Goal: Task Accomplishment & Management: Manage account settings

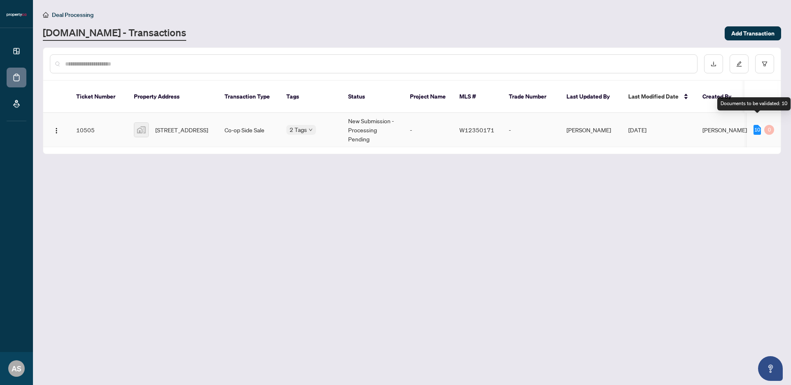
click at [759, 125] on div "10" at bounding box center [757, 130] width 7 height 10
click at [736, 63] on button "button" at bounding box center [739, 63] width 19 height 19
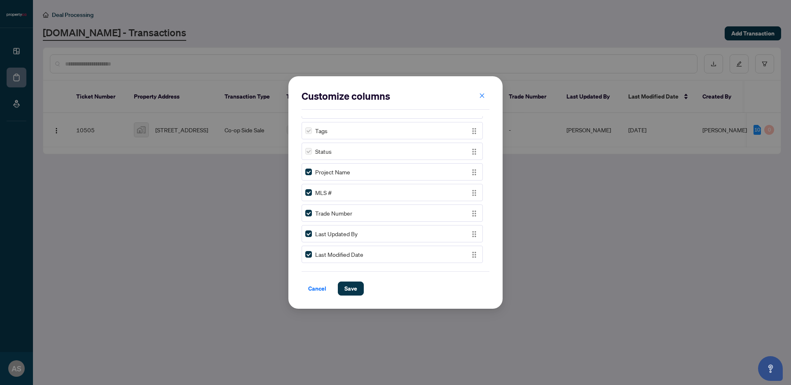
scroll to position [244, 0]
click at [352, 285] on span "Save" at bounding box center [351, 288] width 13 height 13
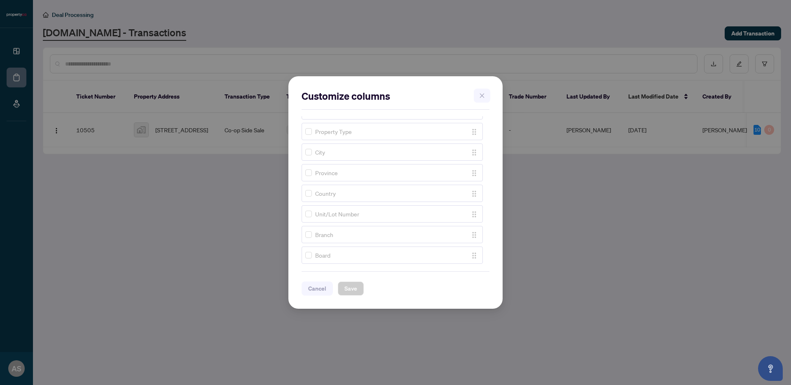
scroll to position [0, 0]
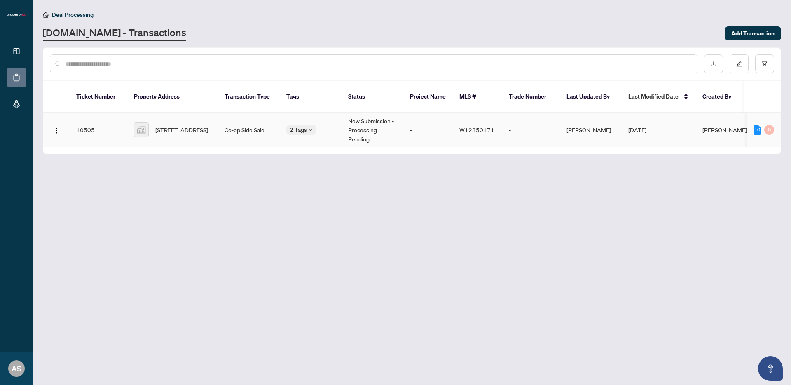
click at [142, 124] on img at bounding box center [141, 130] width 14 height 14
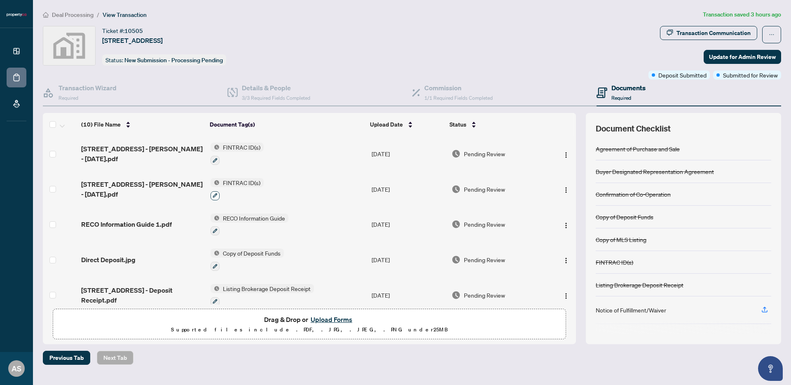
click at [214, 194] on icon "button" at bounding box center [215, 195] width 5 height 5
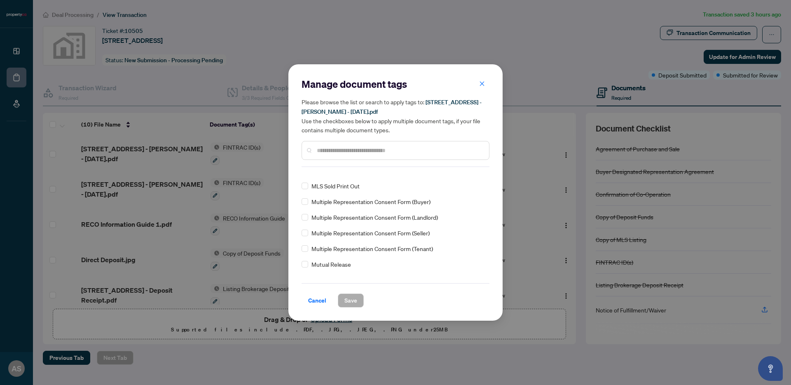
scroll to position [530, 0]
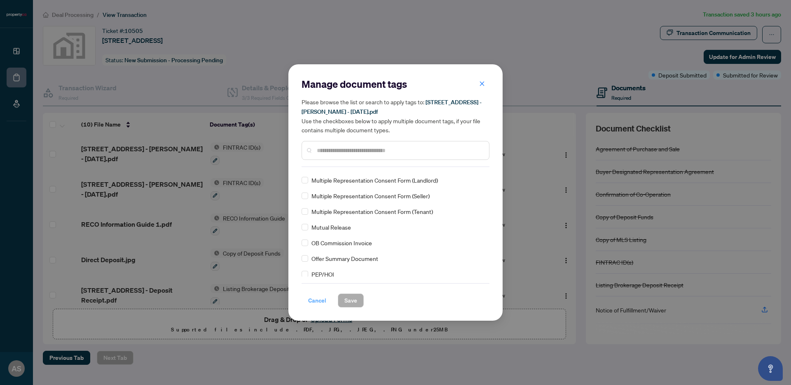
click at [315, 302] on span "Cancel" at bounding box center [317, 300] width 18 height 13
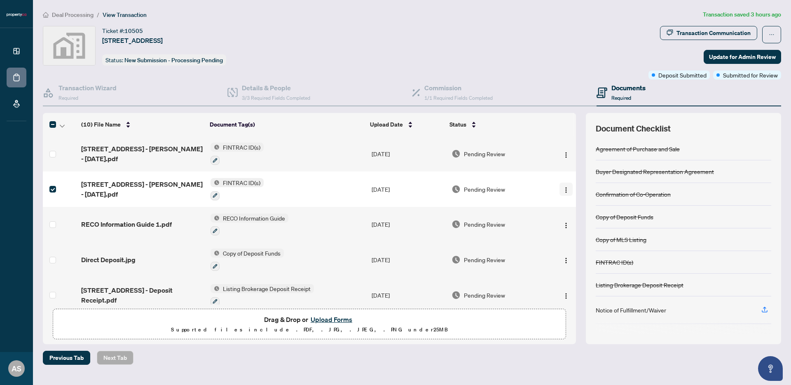
click at [563, 190] on img "button" at bounding box center [566, 190] width 7 height 7
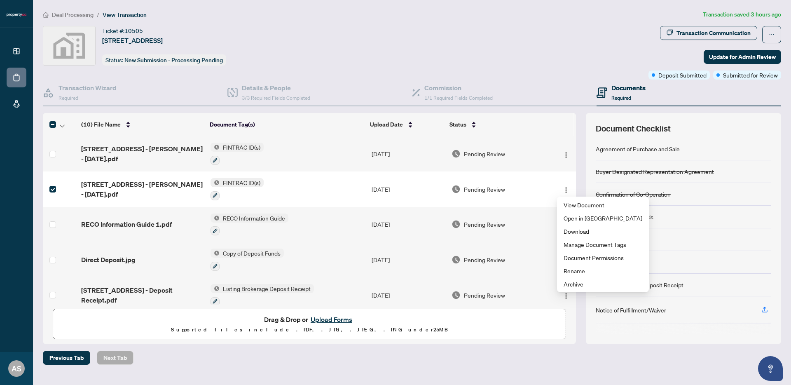
click at [118, 188] on span "[STREET_ADDRESS] - [PERSON_NAME] - [DATE].pdf" at bounding box center [142, 189] width 122 height 20
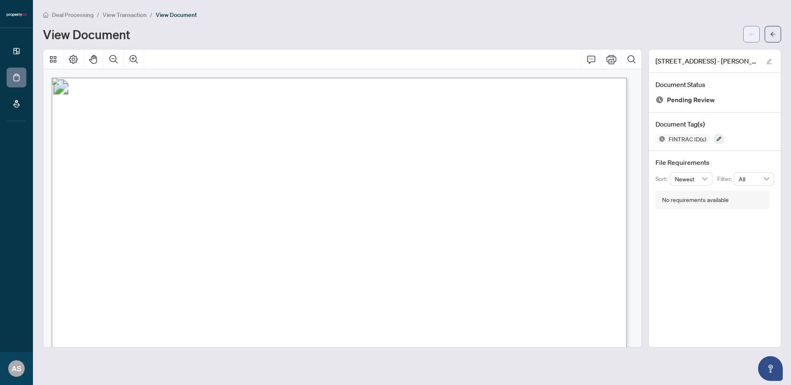
click at [748, 32] on button "button" at bounding box center [752, 34] width 16 height 16
click at [749, 32] on icon "ellipsis" at bounding box center [752, 34] width 6 height 6
click at [769, 61] on icon "edit" at bounding box center [769, 61] width 5 height 5
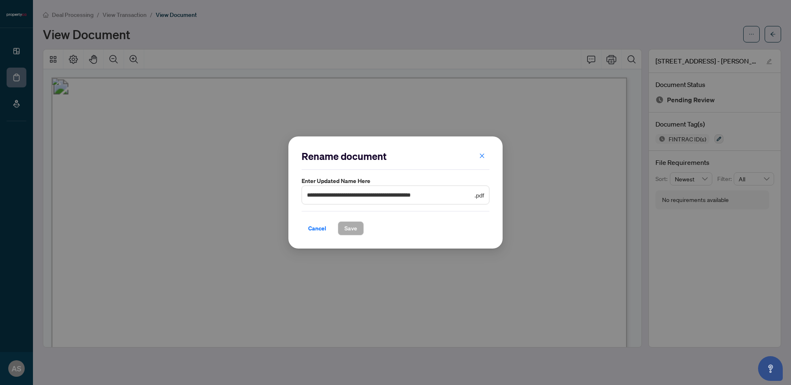
click at [314, 228] on span "Cancel" at bounding box center [317, 228] width 18 height 13
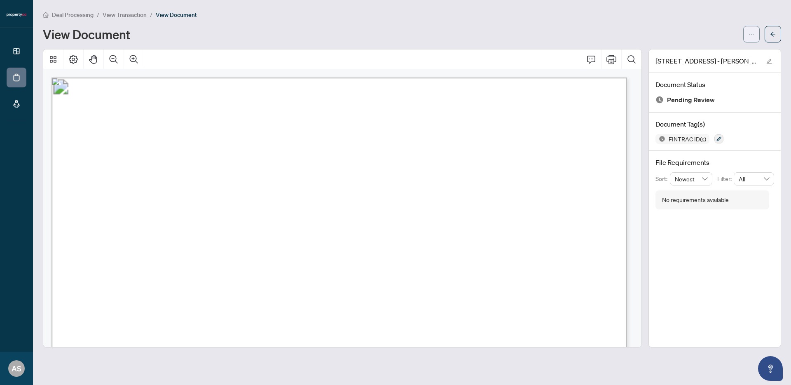
click at [750, 37] on icon "ellipsis" at bounding box center [752, 34] width 6 height 6
click at [706, 78] on span "Document Permissions" at bounding box center [722, 78] width 63 height 9
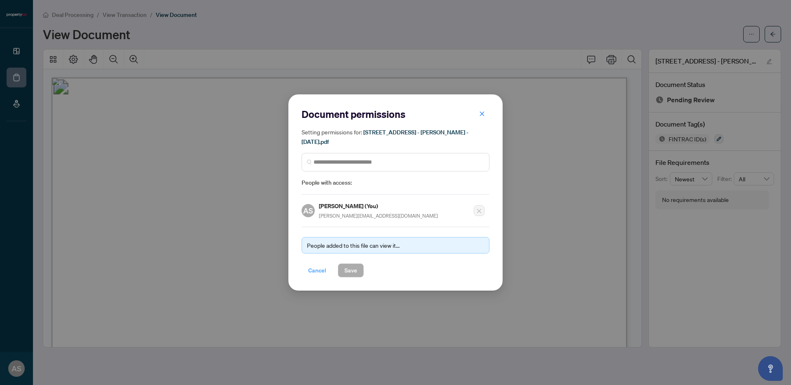
click at [310, 267] on span "Cancel" at bounding box center [317, 270] width 18 height 13
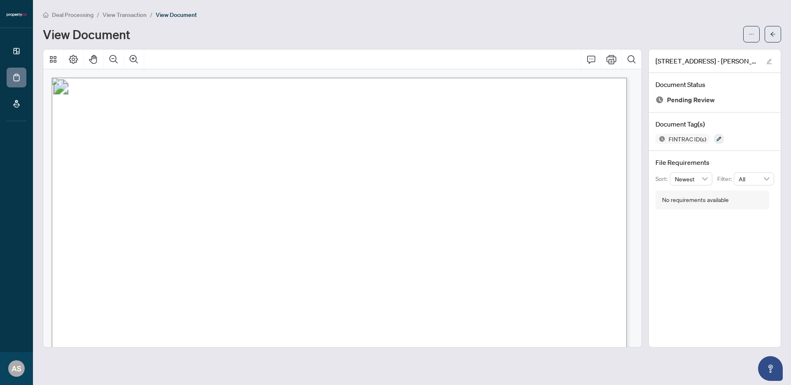
click at [116, 15] on span "View Transaction" at bounding box center [125, 14] width 44 height 7
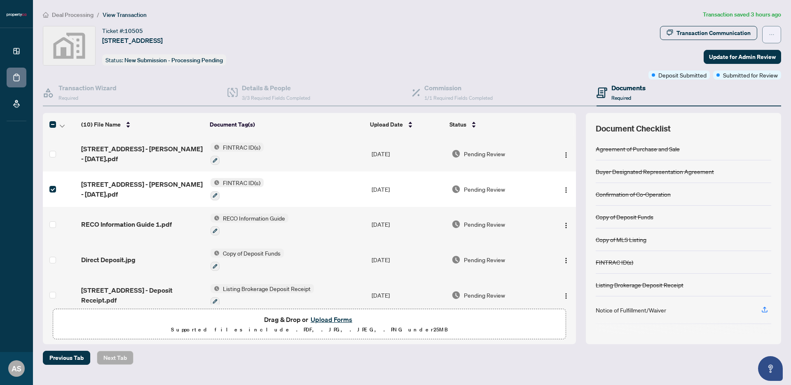
click at [770, 30] on span "button" at bounding box center [772, 34] width 6 height 13
click at [563, 188] on img "button" at bounding box center [566, 190] width 7 height 7
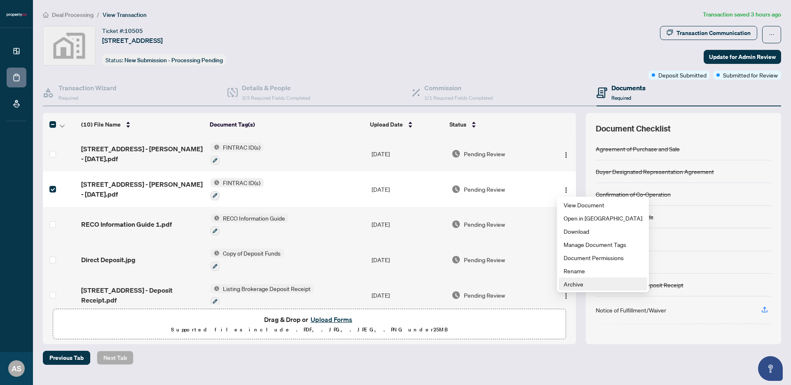
click at [575, 284] on span "Archive" at bounding box center [603, 283] width 79 height 9
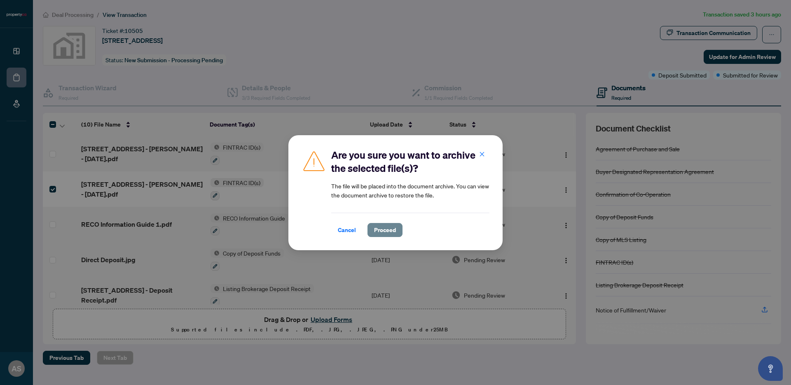
click at [388, 231] on span "Proceed" at bounding box center [385, 229] width 22 height 13
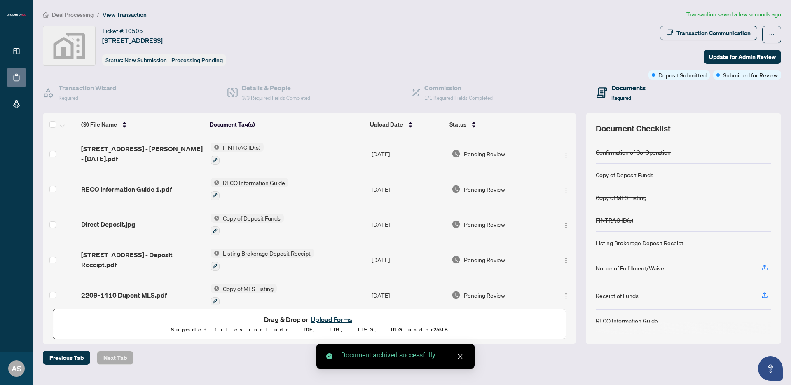
scroll to position [43, 0]
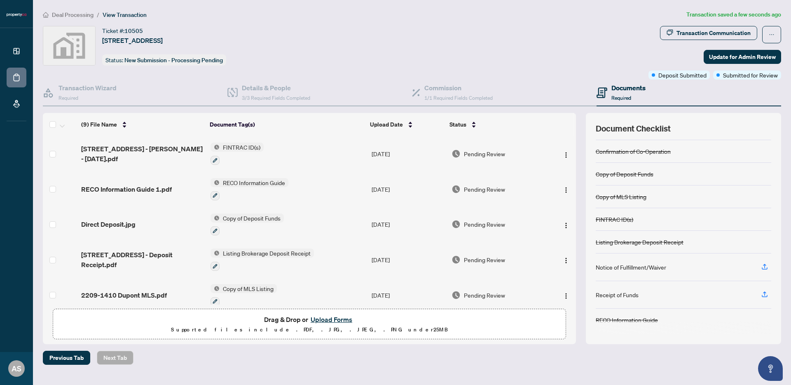
click at [615, 220] on div "FINTRAC ID(s)" at bounding box center [615, 219] width 38 height 9
click at [663, 216] on div "FINTRAC ID(s)" at bounding box center [684, 219] width 176 height 23
drag, startPoint x: 774, startPoint y: 221, endPoint x: 767, endPoint y: 221, distance: 7.4
click at [775, 221] on div "Document Checklist Agreement of Purchase and Sale Buyer Designated Representati…" at bounding box center [683, 228] width 195 height 231
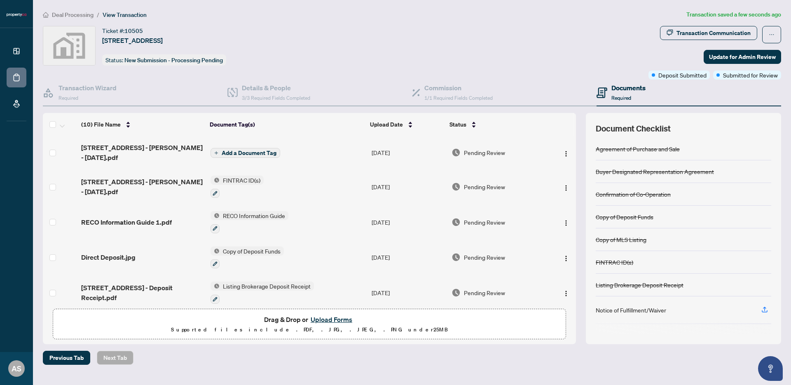
click at [218, 152] on button "Add a Document Tag" at bounding box center [246, 153] width 70 height 10
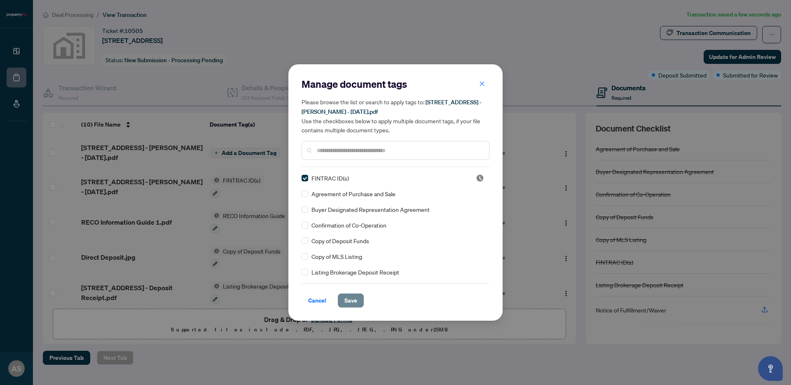
click at [357, 300] on span "Save" at bounding box center [351, 300] width 13 height 13
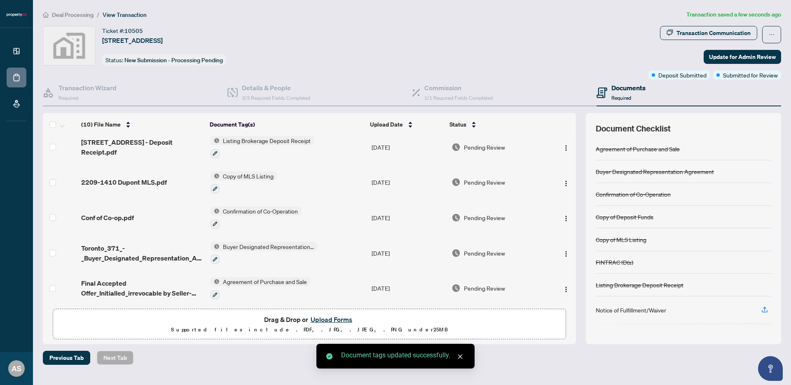
scroll to position [184, 0]
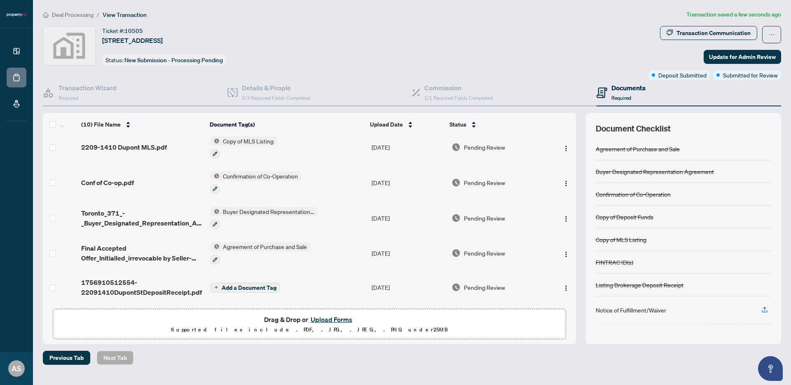
click at [251, 285] on span "Add a Document Tag" at bounding box center [249, 288] width 55 height 6
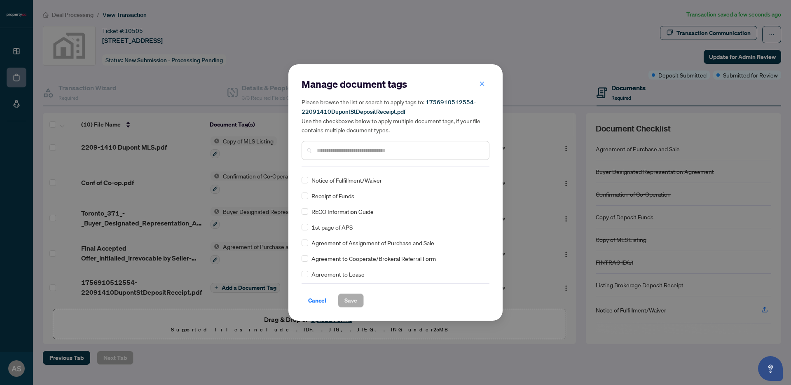
scroll to position [108, 0]
click at [315, 302] on span "Cancel" at bounding box center [317, 300] width 18 height 13
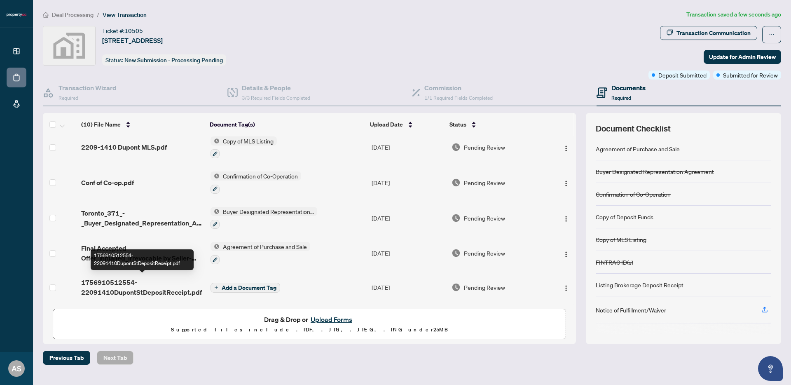
click at [123, 282] on span "1756910512554-22091410DupontStDepositReceipt.pdf" at bounding box center [142, 287] width 122 height 20
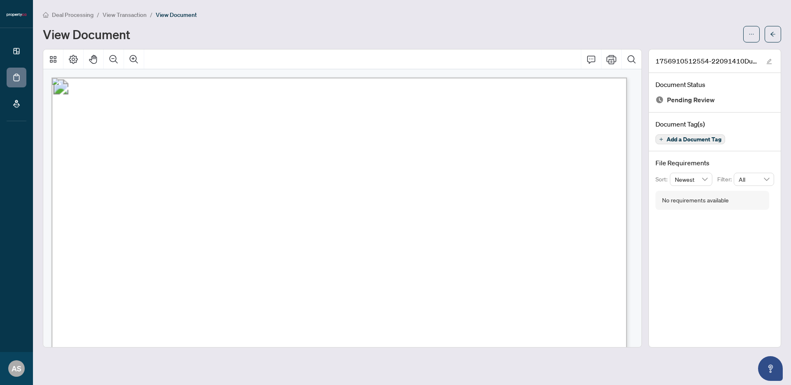
click at [120, 14] on span "View Transaction" at bounding box center [125, 14] width 44 height 7
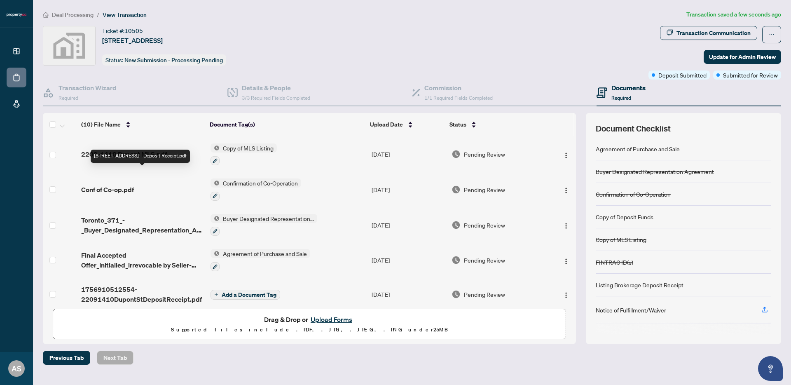
scroll to position [184, 0]
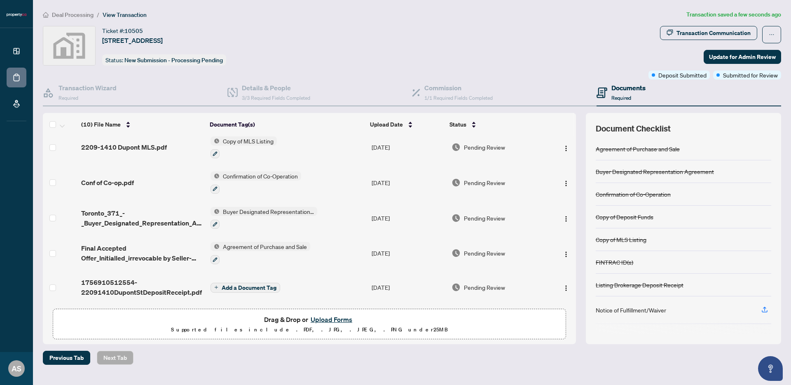
click at [246, 285] on span "Add a Document Tag" at bounding box center [249, 288] width 55 height 6
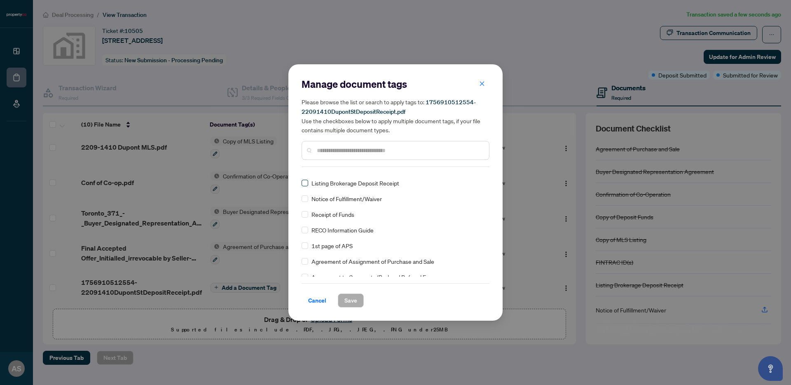
scroll to position [0, 0]
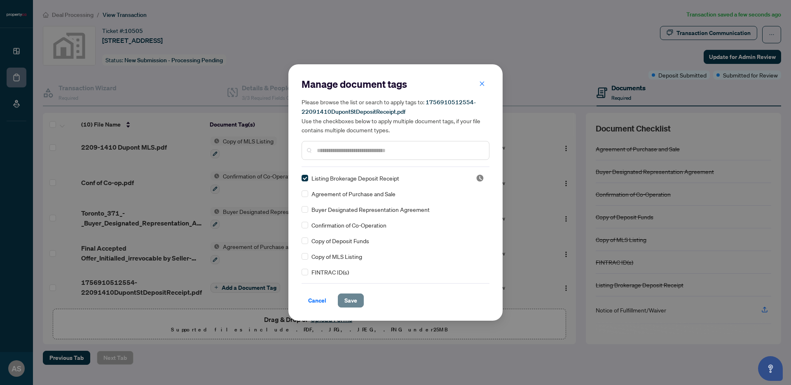
click at [357, 299] on button "Save" at bounding box center [351, 300] width 26 height 14
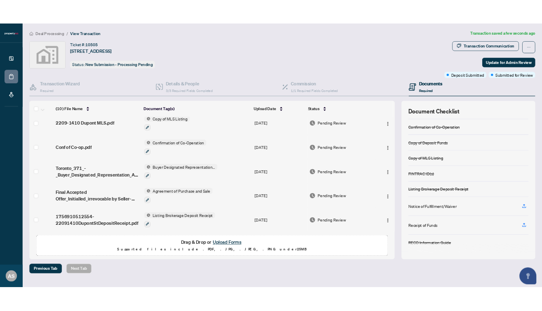
scroll to position [43, 0]
